Goal: Transaction & Acquisition: Purchase product/service

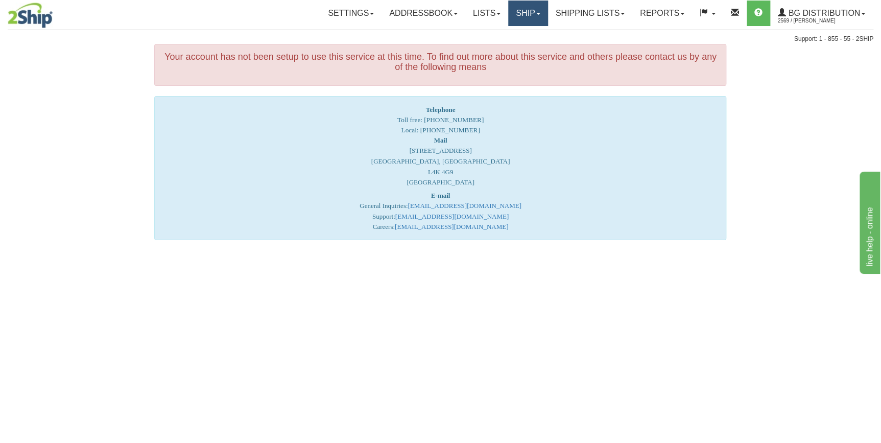
click at [530, 16] on link "Ship" at bounding box center [527, 14] width 39 height 26
click at [490, 37] on span "Ship Screen" at bounding box center [496, 36] width 39 height 8
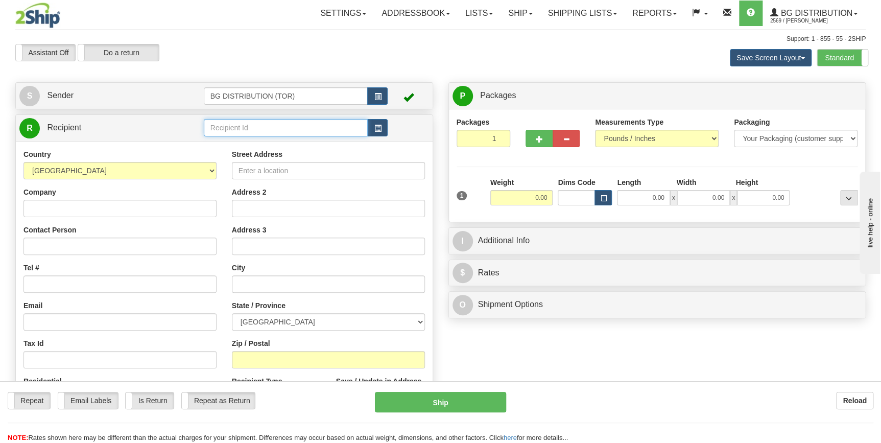
click at [259, 122] on input "text" at bounding box center [286, 127] width 164 height 17
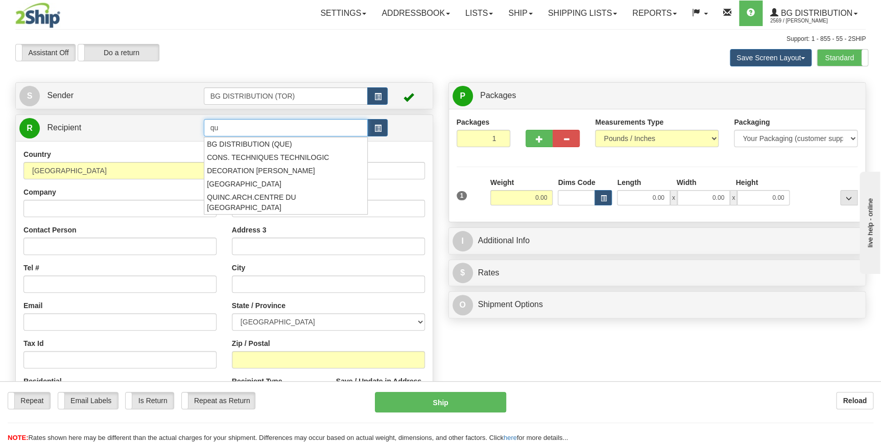
type input "q"
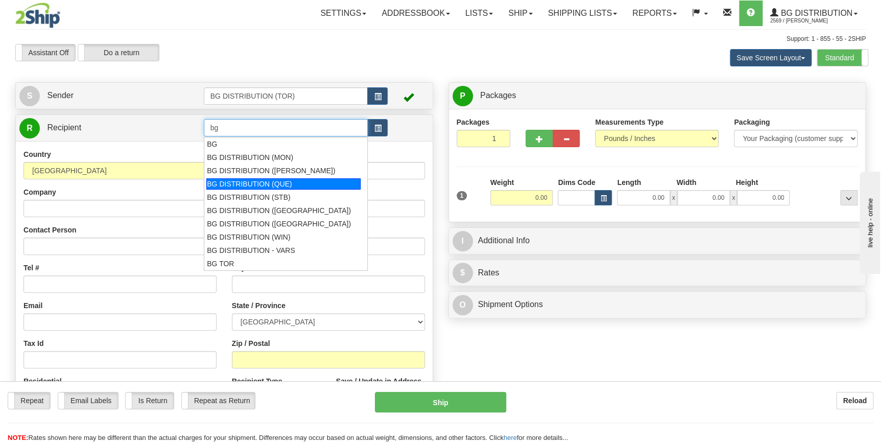
click at [266, 181] on div "BG DISTRIBUTION (QUE)" at bounding box center [283, 183] width 154 height 11
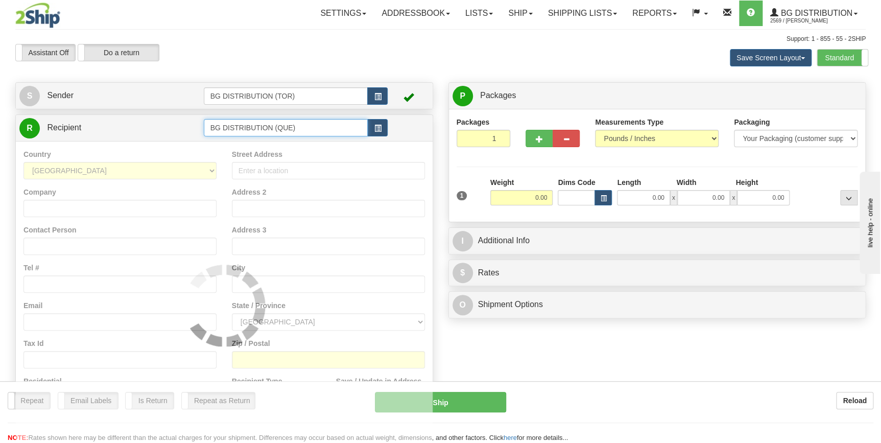
type input "BG DISTRIBUTION (QUE)"
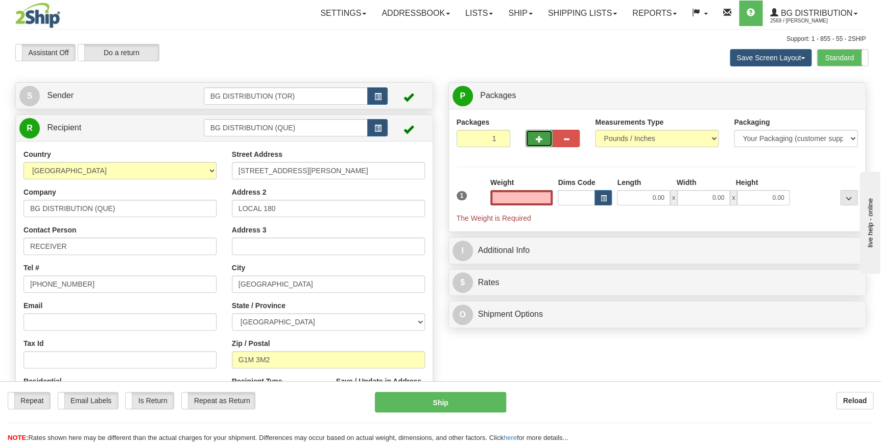
type input "0.00"
click at [541, 139] on span "button" at bounding box center [539, 139] width 7 height 7
type input "2"
click at [538, 195] on input "0.00" at bounding box center [521, 197] width 63 height 15
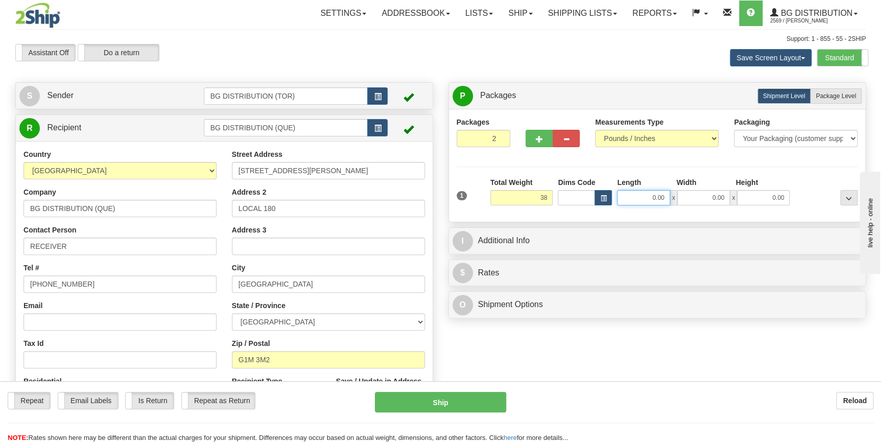
type input "38.00"
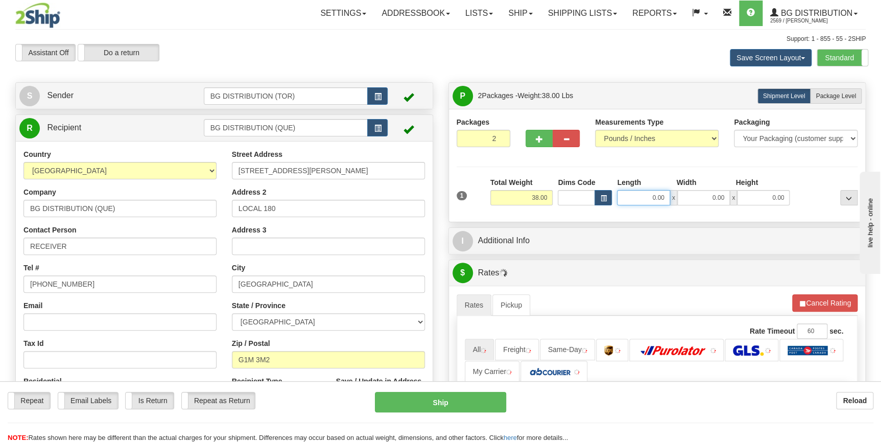
click at [651, 198] on input "0.00" at bounding box center [643, 197] width 53 height 15
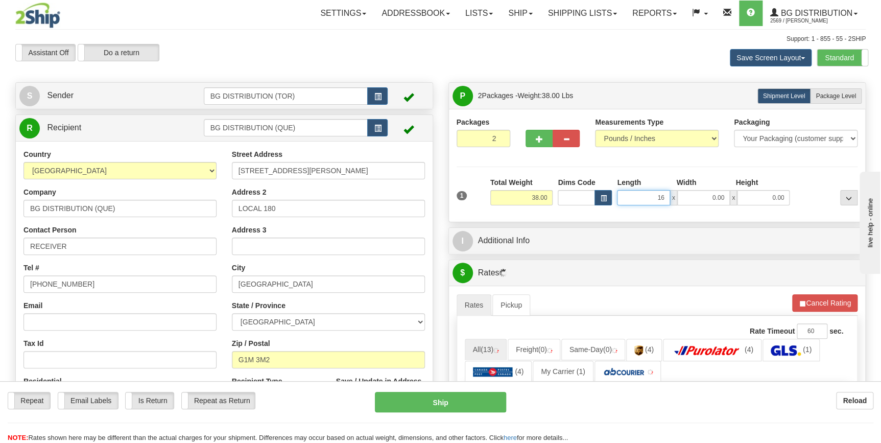
type input "16.00"
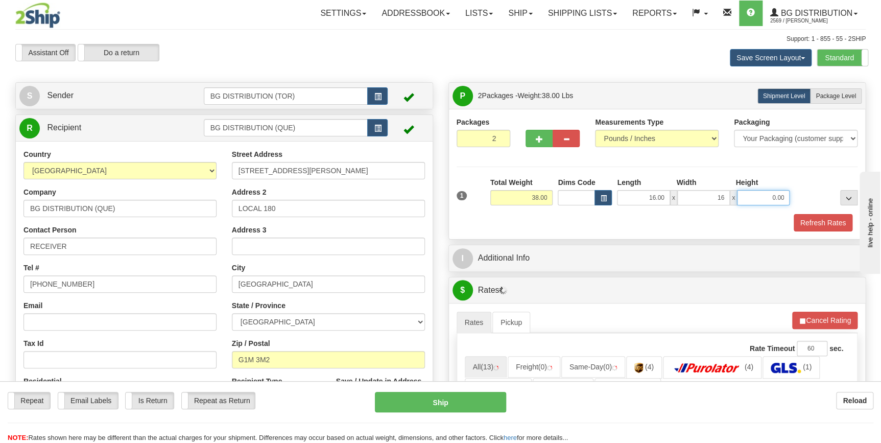
type input "16.00"
click at [757, 197] on input "0.00" at bounding box center [763, 197] width 53 height 15
type input "0.00"
click at [653, 196] on input "16.00" at bounding box center [643, 197] width 53 height 15
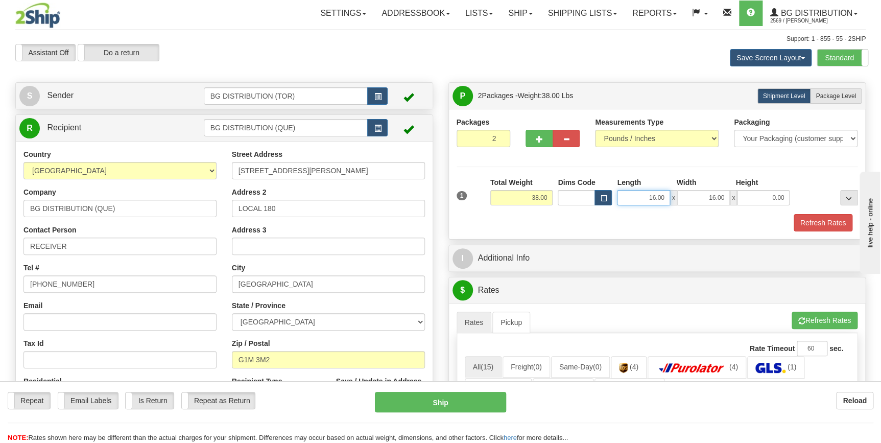
click at [654, 197] on input "16.00" at bounding box center [643, 197] width 53 height 15
type input "18.00"
click at [714, 196] on input "16.00" at bounding box center [703, 197] width 53 height 15
click at [776, 194] on input "0.00" at bounding box center [763, 197] width 53 height 15
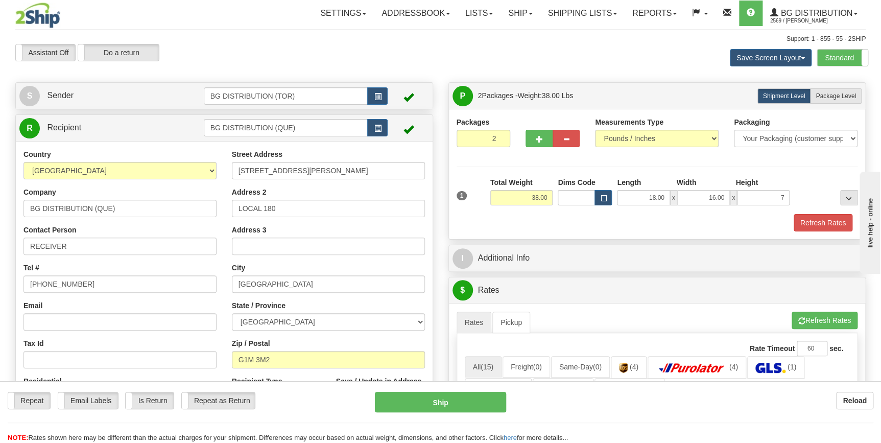
type input "7.00"
click at [812, 184] on div at bounding box center [826, 191] width 68 height 28
click at [832, 95] on span "Package Level" at bounding box center [835, 95] width 40 height 7
radio input "true"
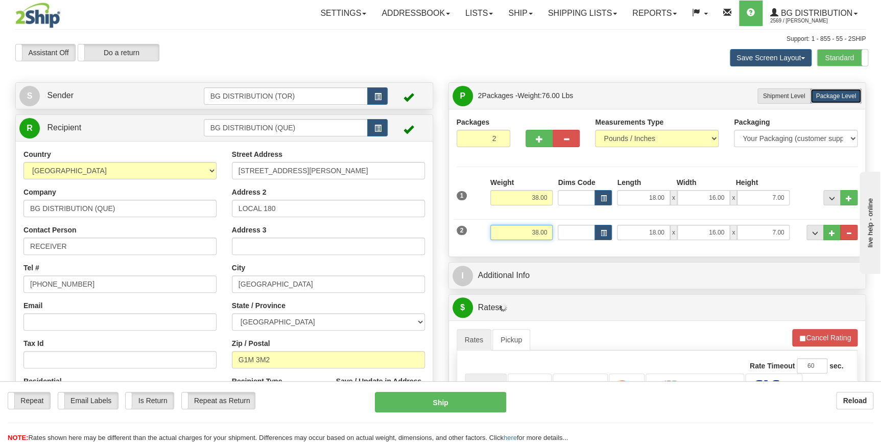
click at [539, 234] on input "38.00" at bounding box center [521, 232] width 63 height 15
drag, startPoint x: 531, startPoint y: 230, endPoint x: 550, endPoint y: 232, distance: 19.0
click at [550, 232] on input "38.00" at bounding box center [521, 232] width 63 height 15
type input "32.00"
click at [659, 234] on input "18.00" at bounding box center [643, 232] width 53 height 15
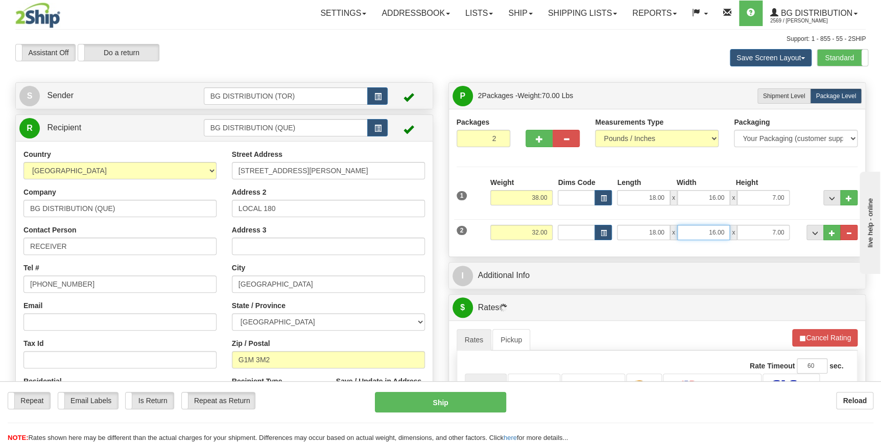
click at [710, 231] on input "16.00" at bounding box center [703, 232] width 53 height 15
drag, startPoint x: 708, startPoint y: 232, endPoint x: 728, endPoint y: 232, distance: 19.9
click at [728, 232] on input "16.00" at bounding box center [703, 232] width 53 height 15
type input "14.00"
click at [764, 232] on input "7.00" at bounding box center [763, 232] width 53 height 15
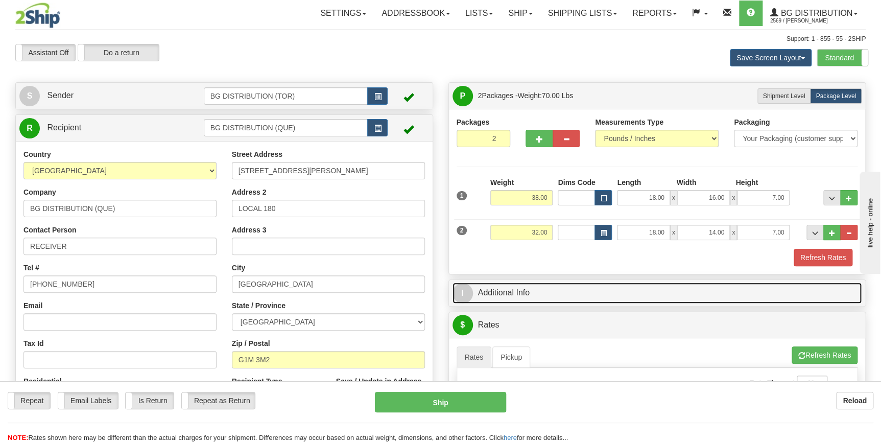
click at [500, 289] on link "I Additional Info" at bounding box center [657, 292] width 410 height 21
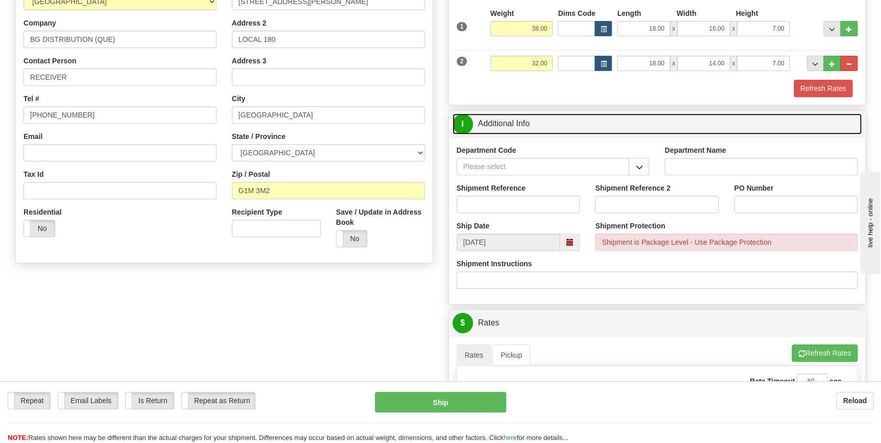
scroll to position [185, 0]
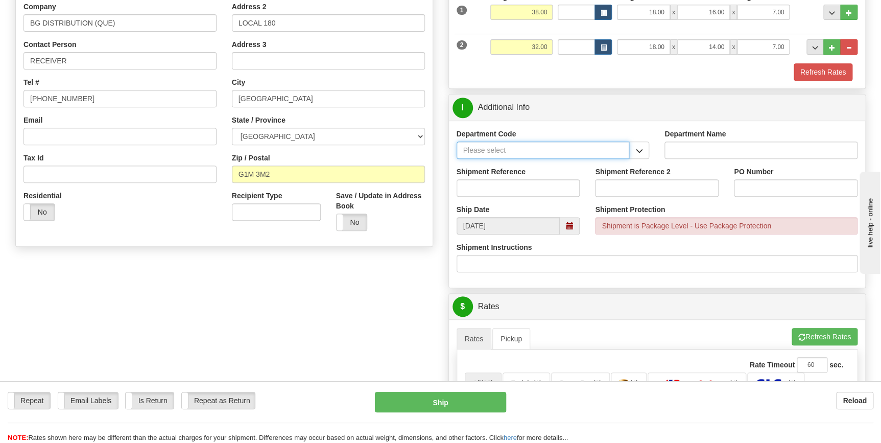
click at [610, 150] on input "Department Code" at bounding box center [542, 149] width 173 height 17
click at [595, 149] on input "Department Code" at bounding box center [542, 149] width 173 height 17
click at [600, 148] on input "Department Code" at bounding box center [542, 149] width 173 height 17
click at [642, 148] on span "button" at bounding box center [638, 151] width 7 height 7
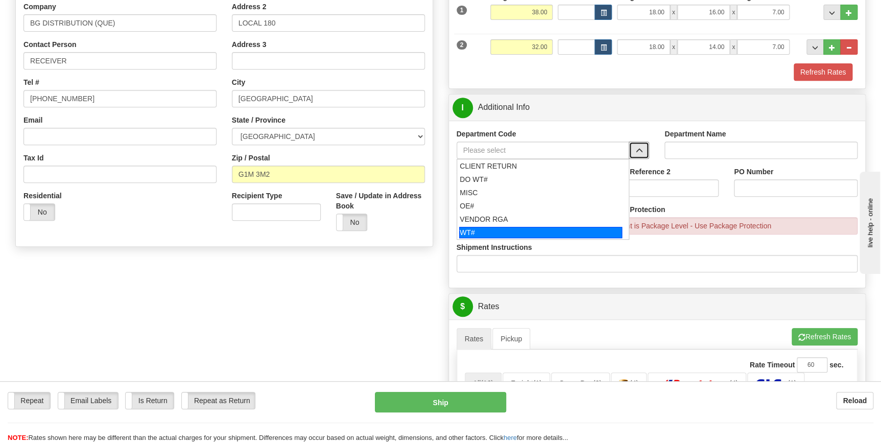
click at [506, 228] on div "WT#" at bounding box center [540, 232] width 163 height 11
type input "WT#"
type input "WAREHOUSE TRANSFERS"
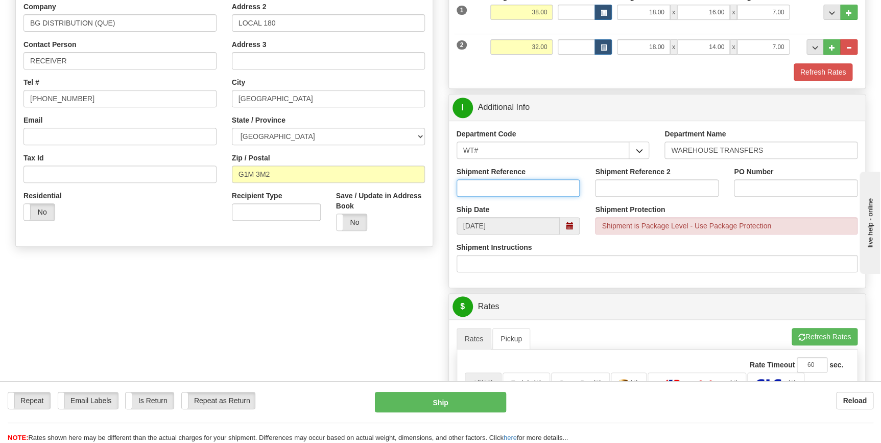
click at [495, 187] on input "Shipment Reference" at bounding box center [518, 187] width 124 height 17
click at [471, 187] on input "167486-00" at bounding box center [518, 187] width 124 height 17
click at [503, 187] on input "167486-00" at bounding box center [518, 187] width 124 height 17
drag, startPoint x: 507, startPoint y: 187, endPoint x: 453, endPoint y: 183, distance: 54.3
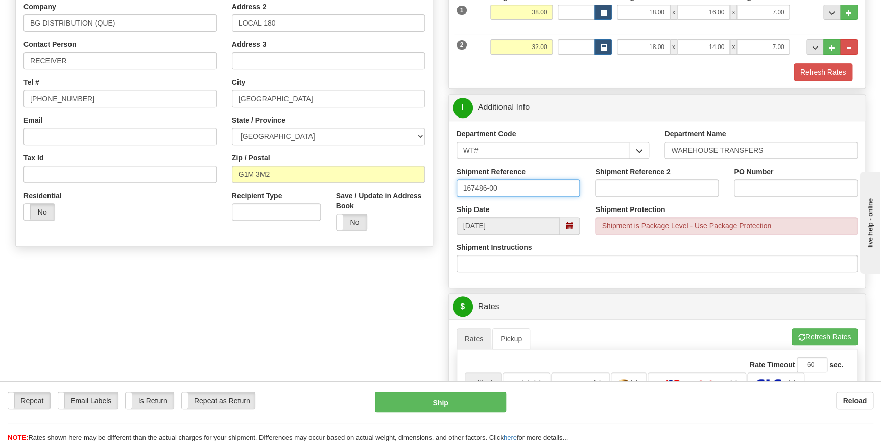
click at [453, 183] on div "Shipment Reference 167486-00" at bounding box center [518, 185] width 139 height 38
type input "167486-00"
click at [787, 183] on input "PO Number" at bounding box center [796, 187] width 124 height 17
paste input "167486-00"
type input "167486-00"
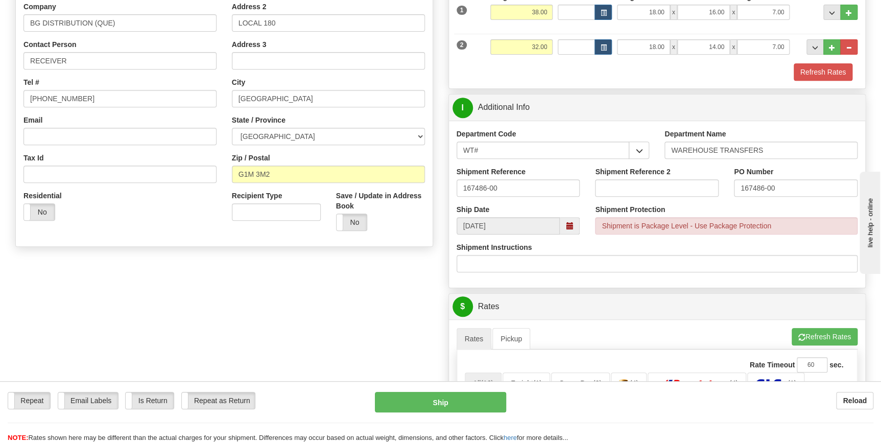
click at [746, 247] on div "Shipment Instructions" at bounding box center [656, 257] width 401 height 30
click at [820, 335] on button "Refresh Rates" at bounding box center [824, 336] width 66 height 17
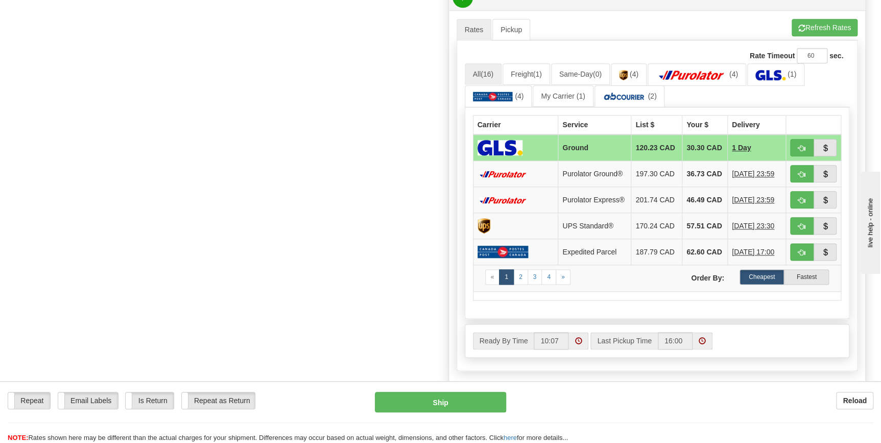
scroll to position [511, 0]
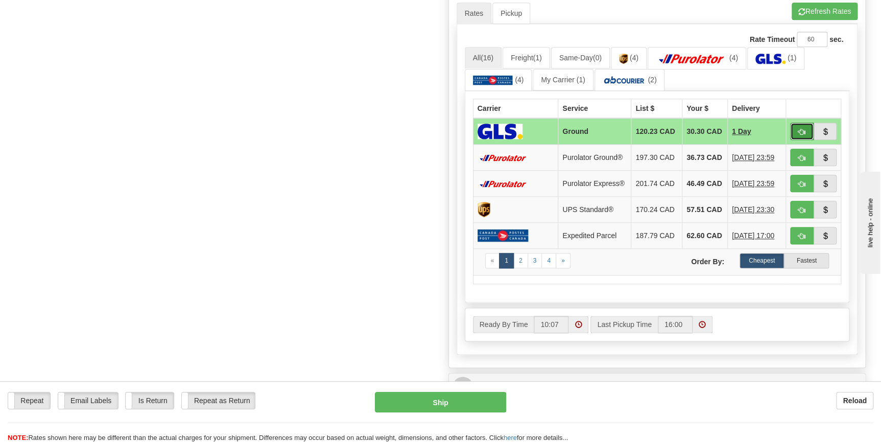
click at [801, 133] on span "button" at bounding box center [801, 132] width 7 height 7
type input "1"
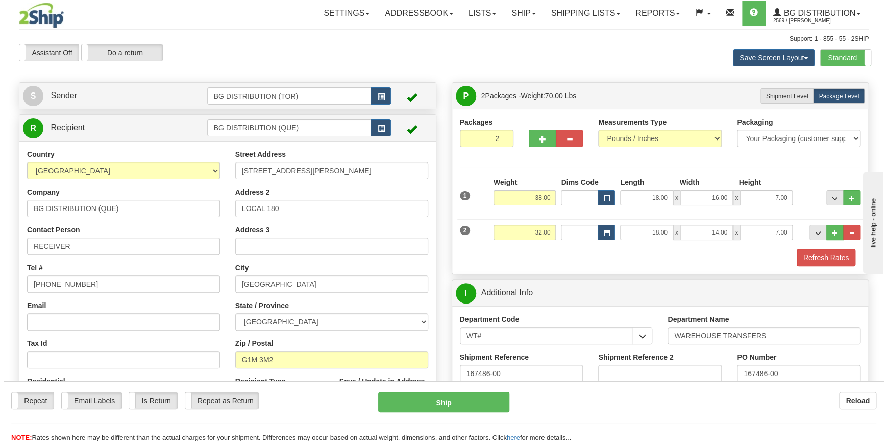
scroll to position [0, 0]
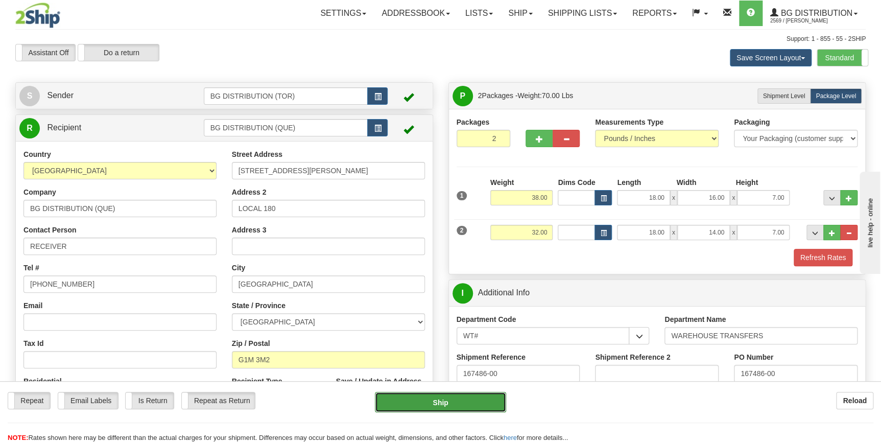
click at [454, 401] on button "Ship" at bounding box center [440, 402] width 131 height 20
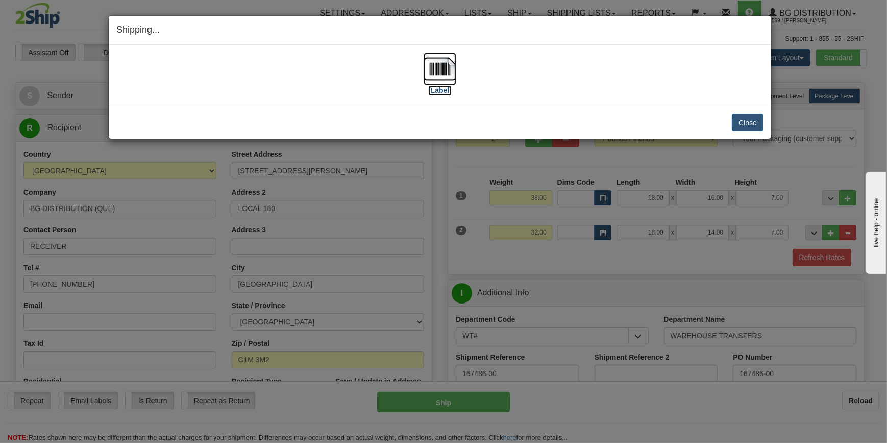
click at [437, 87] on label "[Label]" at bounding box center [439, 90] width 23 height 10
click at [751, 119] on button "Close" at bounding box center [748, 122] width 32 height 17
